Goal: Task Accomplishment & Management: Manage account settings

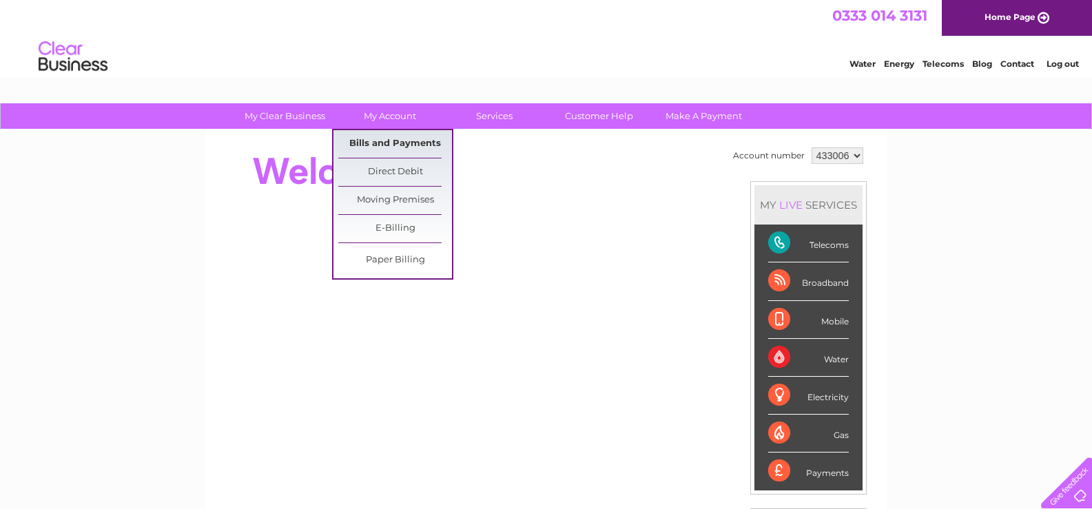
click at [377, 143] on link "Bills and Payments" at bounding box center [395, 144] width 114 height 28
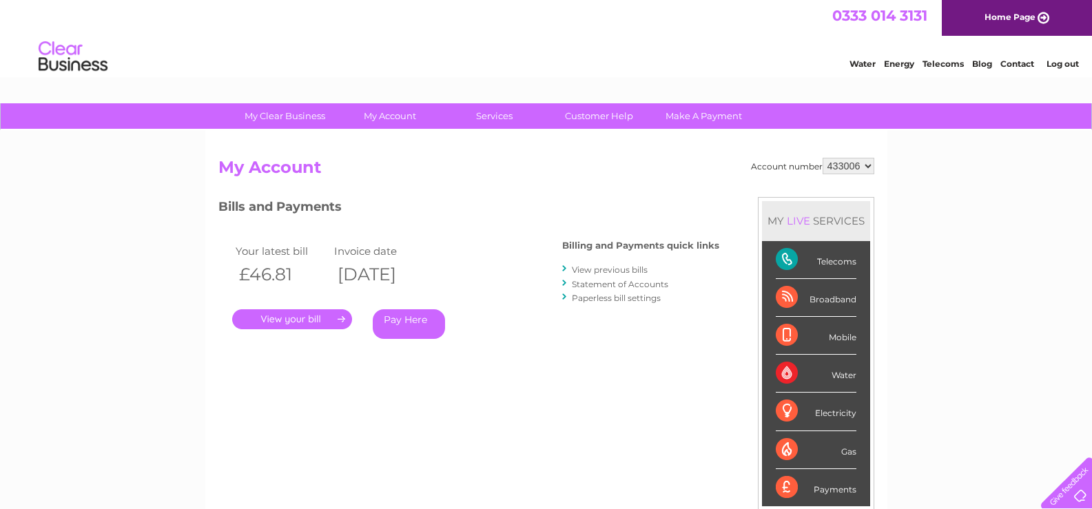
click at [304, 319] on link "." at bounding box center [292, 319] width 120 height 20
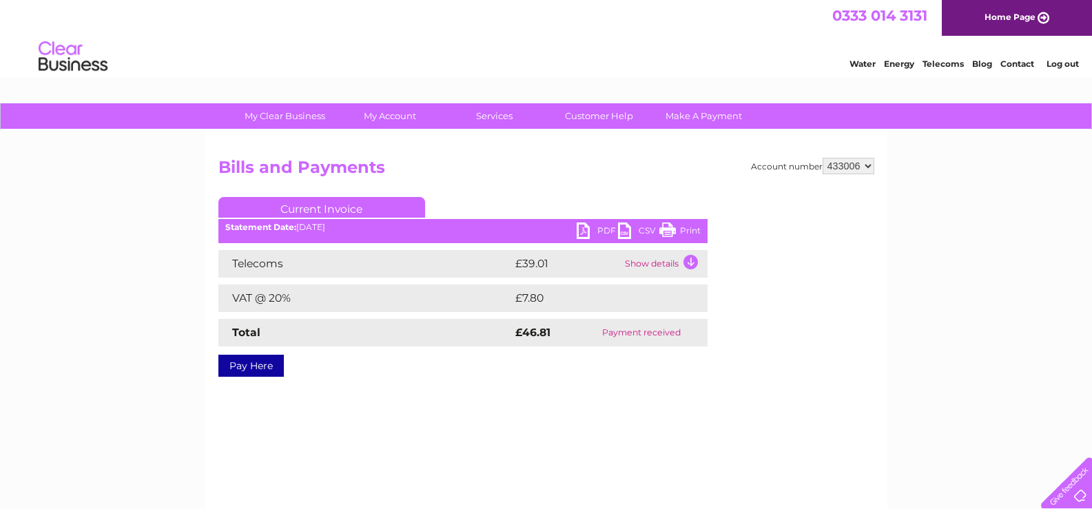
click at [691, 258] on td "Show details" at bounding box center [665, 264] width 86 height 28
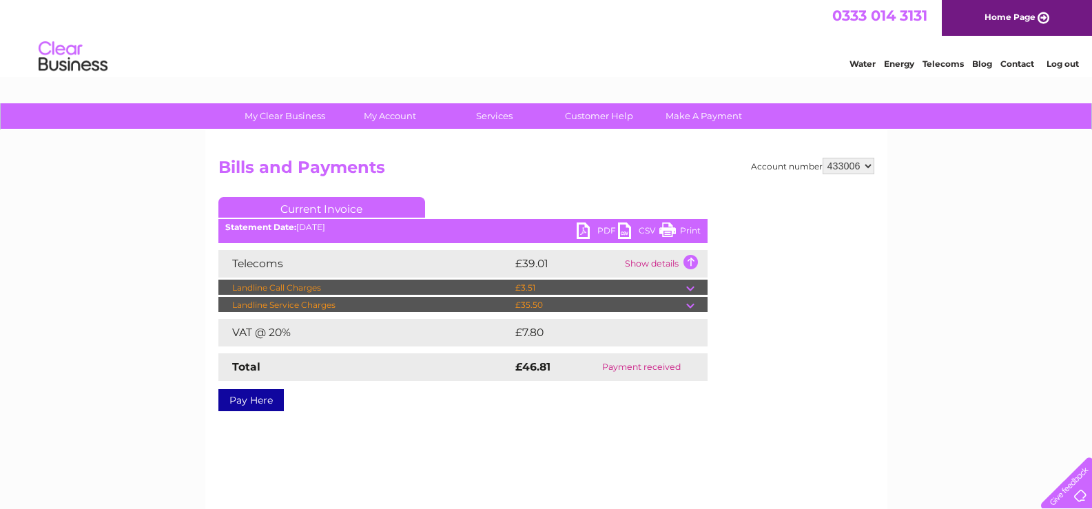
click at [689, 292] on td at bounding box center [696, 288] width 21 height 17
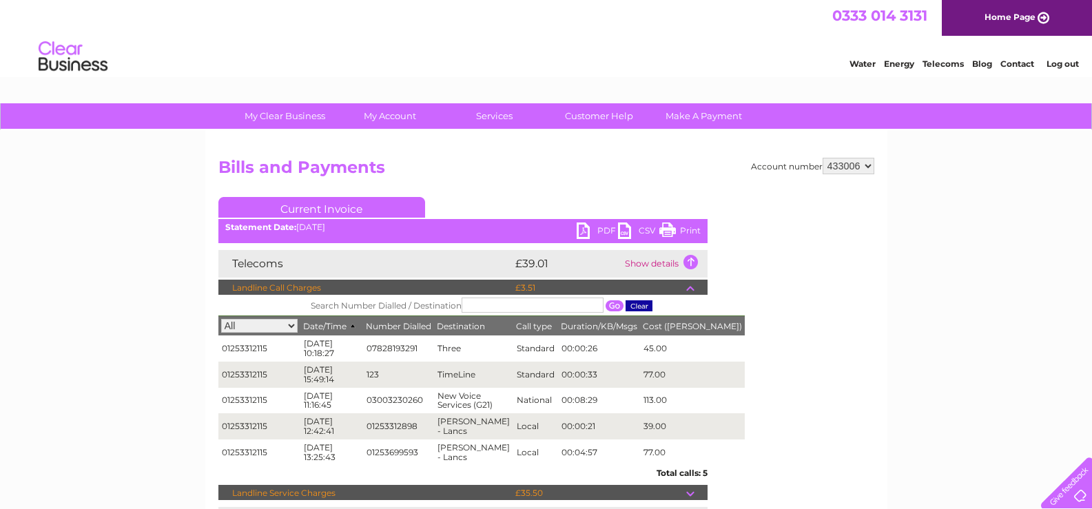
click at [690, 261] on td "Show details" at bounding box center [665, 264] width 86 height 28
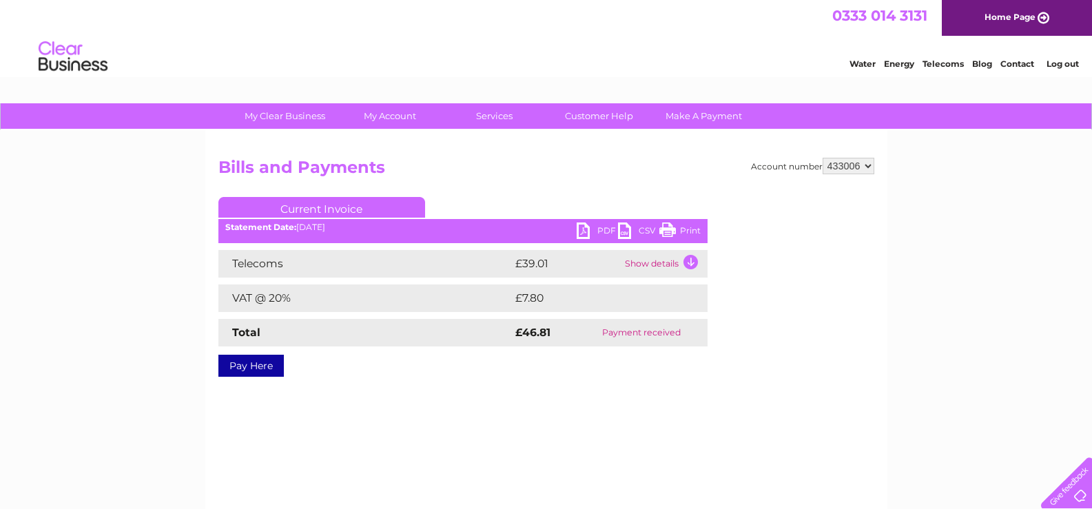
click at [677, 229] on link "Print" at bounding box center [680, 233] width 41 height 20
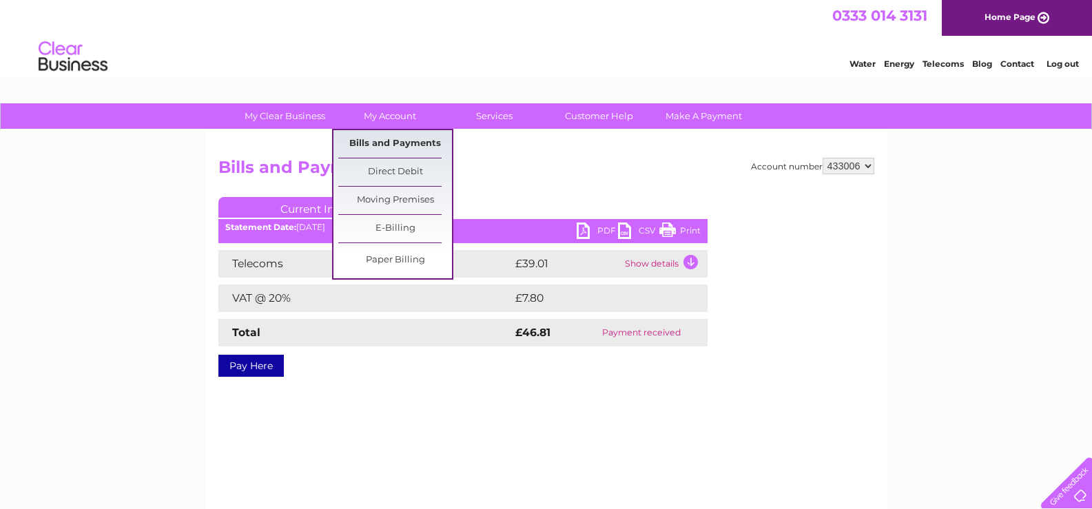
click at [389, 140] on link "Bills and Payments" at bounding box center [395, 144] width 114 height 28
click at [394, 143] on link "Bills and Payments" at bounding box center [395, 144] width 114 height 28
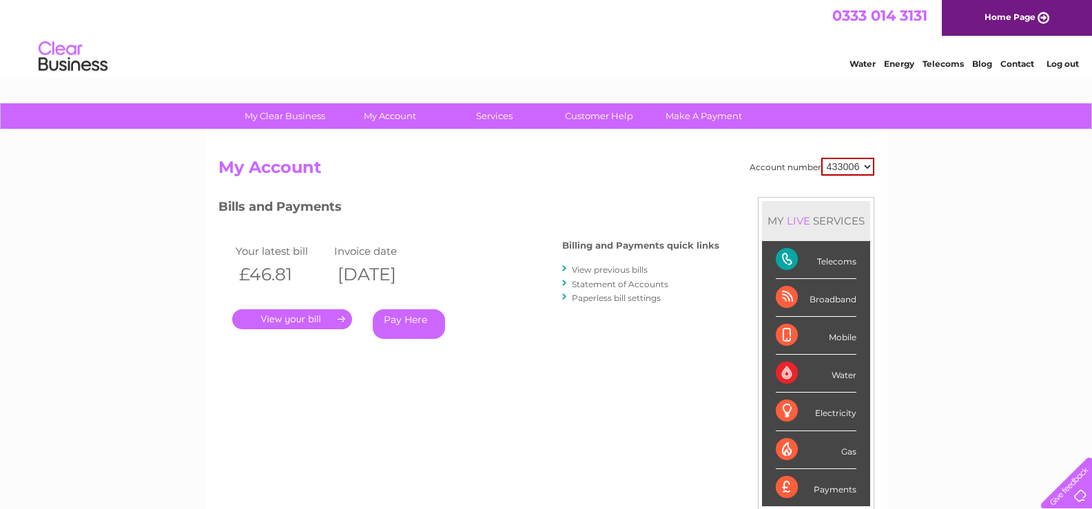
click at [618, 267] on link "View previous bills" at bounding box center [610, 270] width 76 height 10
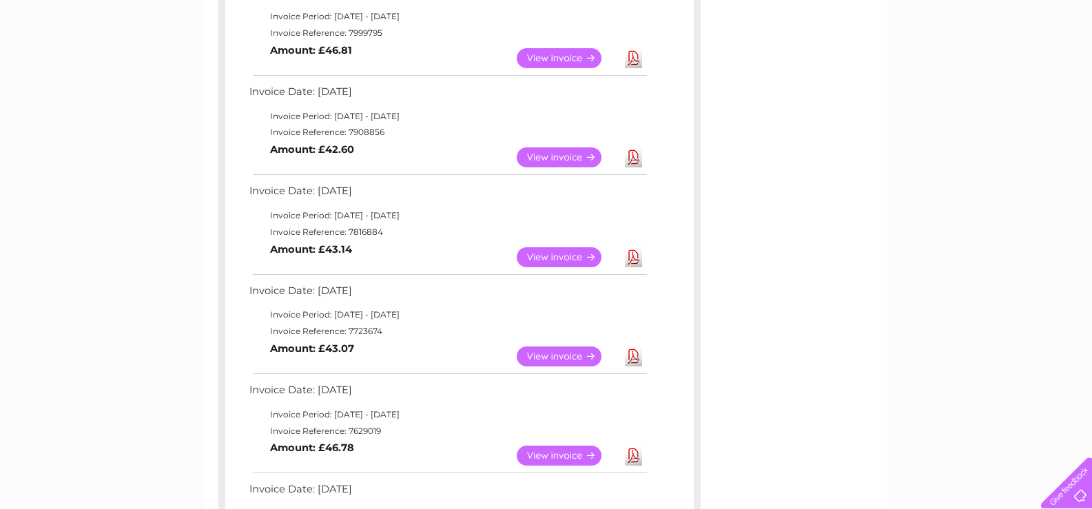
scroll to position [345, 0]
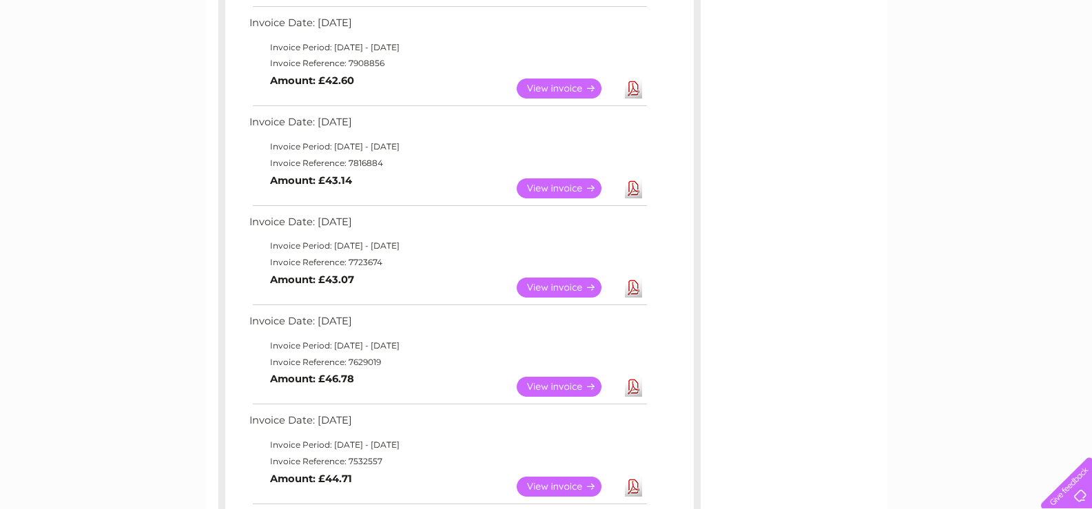
click at [553, 285] on link "View" at bounding box center [567, 288] width 101 height 20
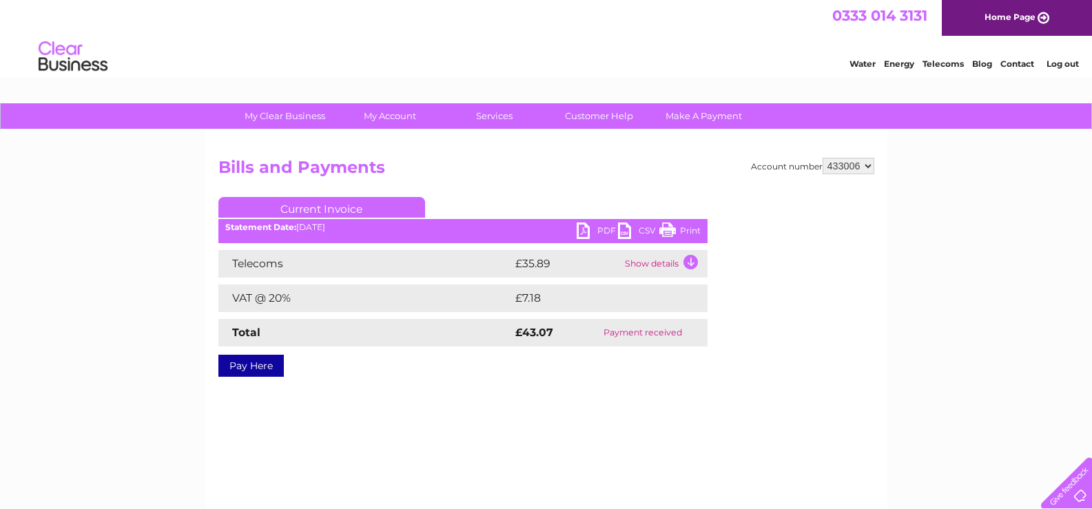
click at [674, 225] on link "Print" at bounding box center [680, 233] width 41 height 20
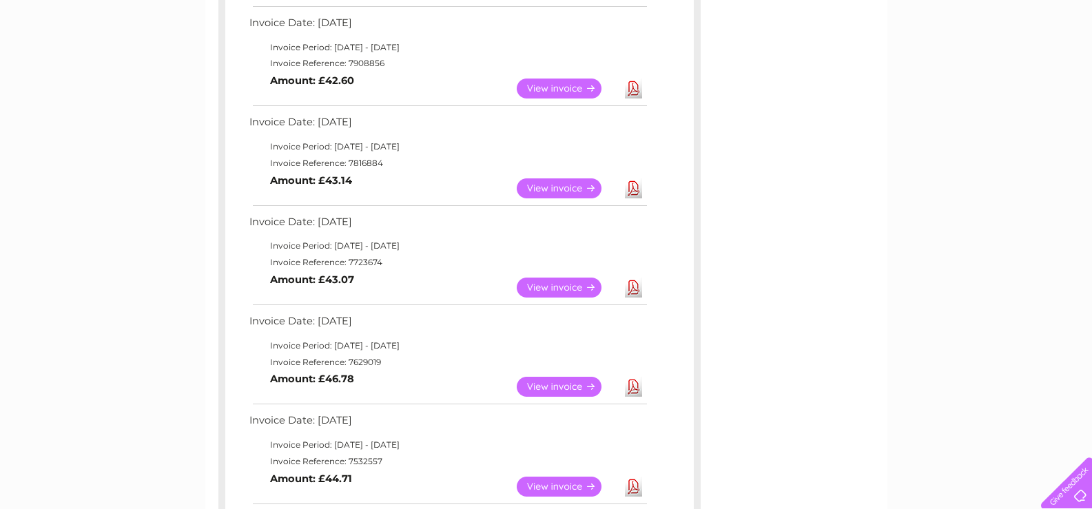
click at [635, 186] on link "Download" at bounding box center [633, 189] width 17 height 20
click at [541, 183] on link "View" at bounding box center [567, 189] width 101 height 20
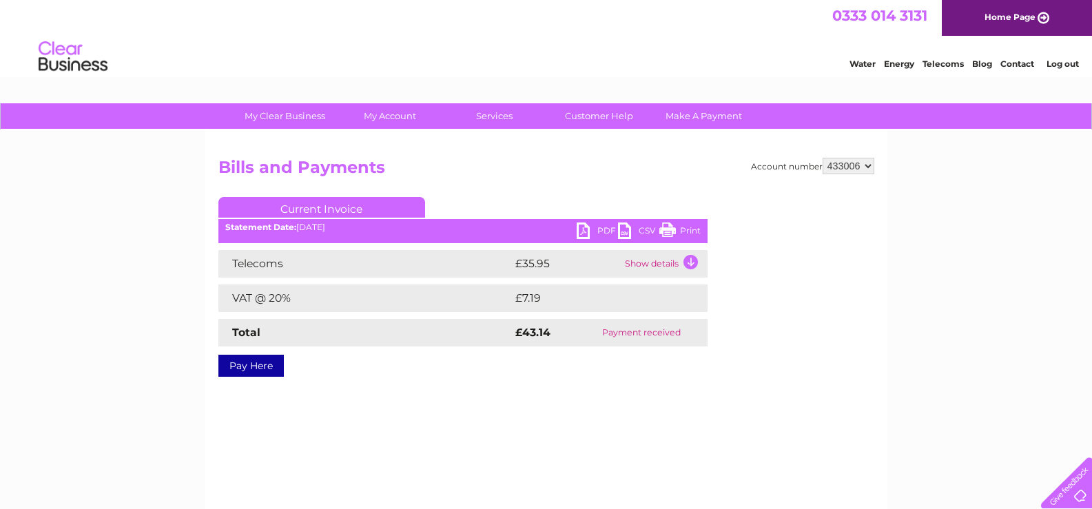
click at [689, 225] on link "Print" at bounding box center [680, 233] width 41 height 20
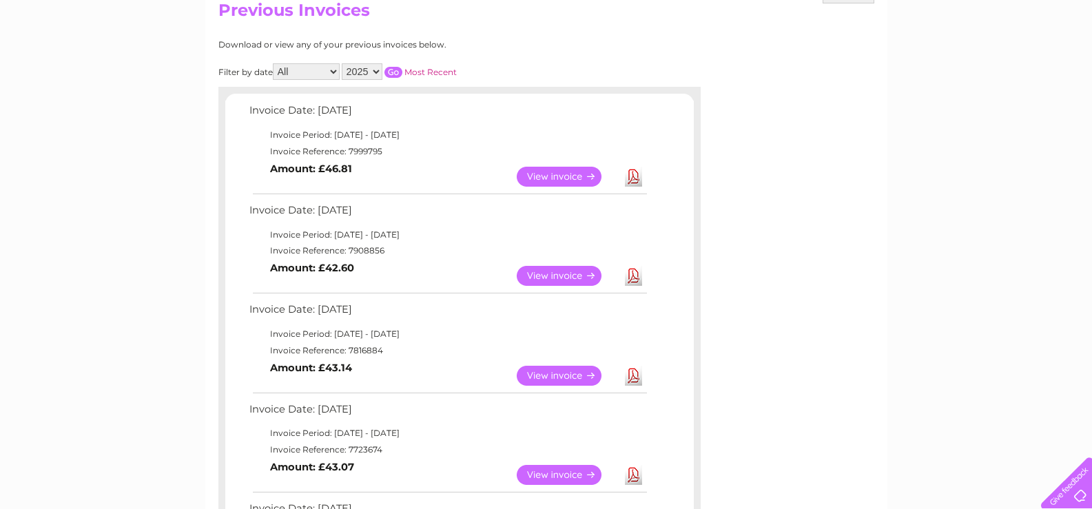
scroll to position [69, 0]
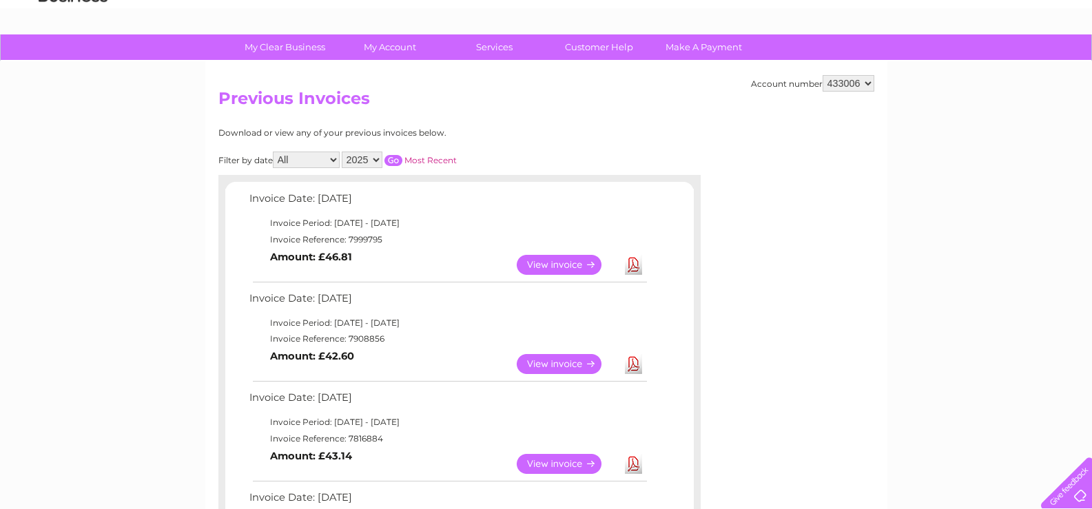
click at [567, 363] on link "View" at bounding box center [567, 364] width 101 height 20
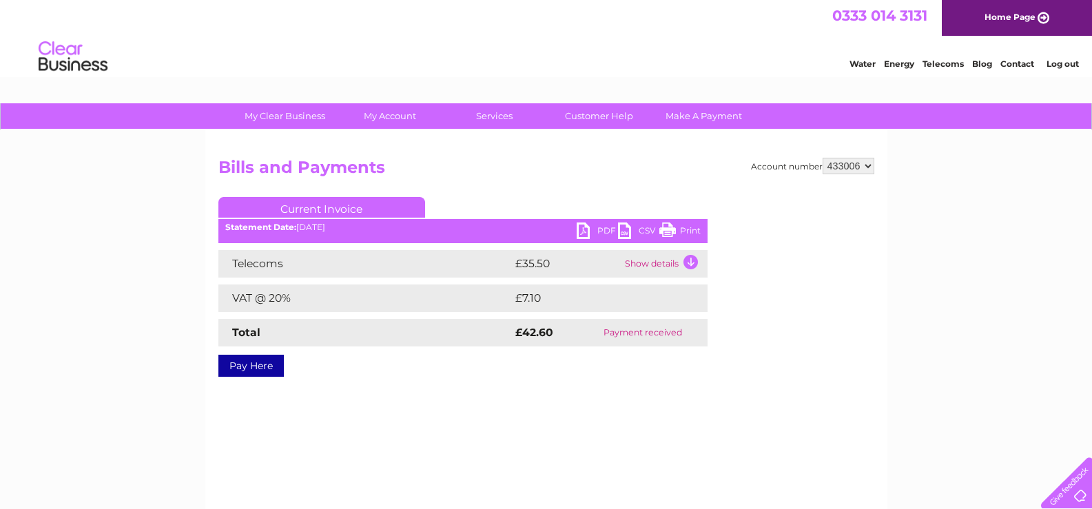
click at [675, 230] on link "Print" at bounding box center [680, 233] width 41 height 20
